Goal: Task Accomplishment & Management: Use online tool/utility

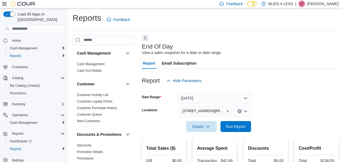
scroll to position [9, 0]
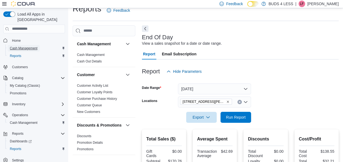
click at [22, 46] on span "Cash Management" at bounding box center [24, 48] width 28 height 4
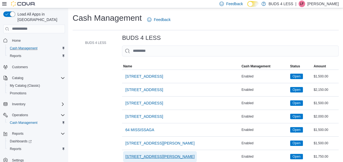
click at [171, 156] on span "[STREET_ADDRESS][PERSON_NAME]" at bounding box center [159, 156] width 69 height 5
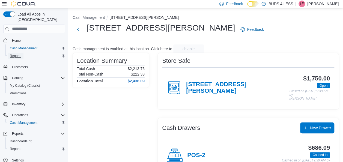
click at [22, 53] on link "Reports" at bounding box center [16, 56] width 16 height 7
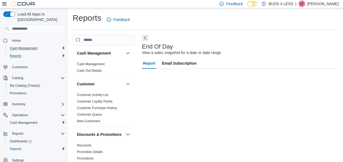
scroll to position [9, 0]
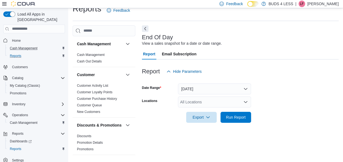
click at [198, 104] on div "All Locations" at bounding box center [214, 102] width 73 height 11
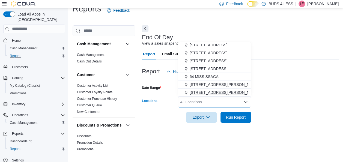
click at [229, 93] on span "[STREET_ADDRESS][PERSON_NAME]" at bounding box center [224, 92] width 69 height 5
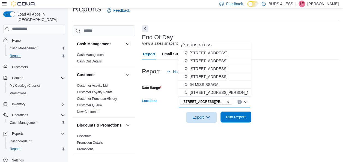
click at [250, 119] on button "Run Report" at bounding box center [235, 117] width 31 height 11
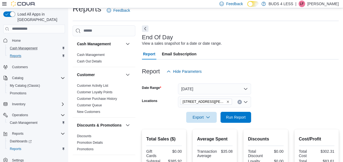
scroll to position [145, 0]
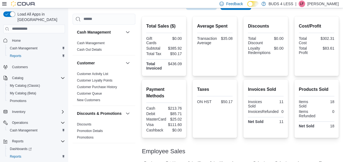
scroll to position [145, 0]
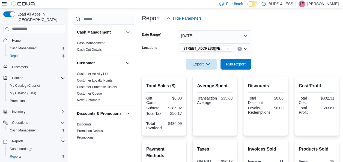
scroll to position [145, 0]
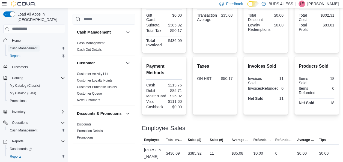
drag, startPoint x: 35, startPoint y: 42, endPoint x: 41, endPoint y: 43, distance: 6.2
click at [35, 46] on span "Cash Management" at bounding box center [24, 48] width 28 height 4
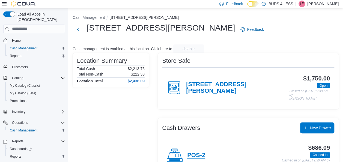
click at [204, 157] on h4 "POS-2" at bounding box center [196, 155] width 18 height 7
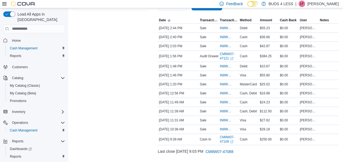
scroll to position [102, 0]
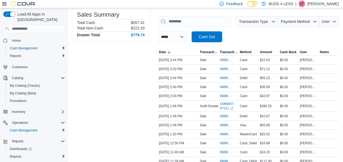
scroll to position [76, 0]
click at [26, 53] on div "Reports" at bounding box center [36, 56] width 57 height 7
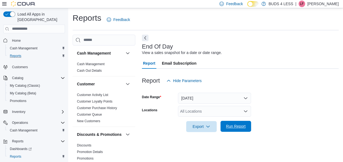
scroll to position [9, 0]
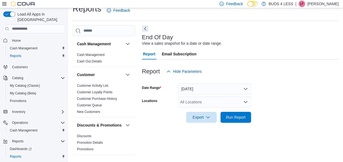
click at [246, 101] on icon "Open list of options" at bounding box center [245, 102] width 4 height 4
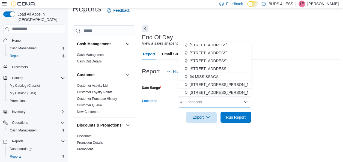
click at [239, 96] on button "[STREET_ADDRESS][PERSON_NAME]" at bounding box center [214, 93] width 73 height 8
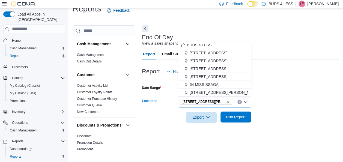
click at [240, 121] on span "Run Report" at bounding box center [236, 117] width 24 height 11
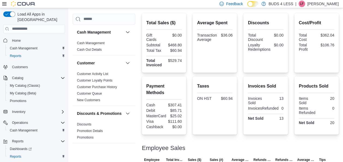
scroll to position [145, 0]
